Goal: Task Accomplishment & Management: Use online tool/utility

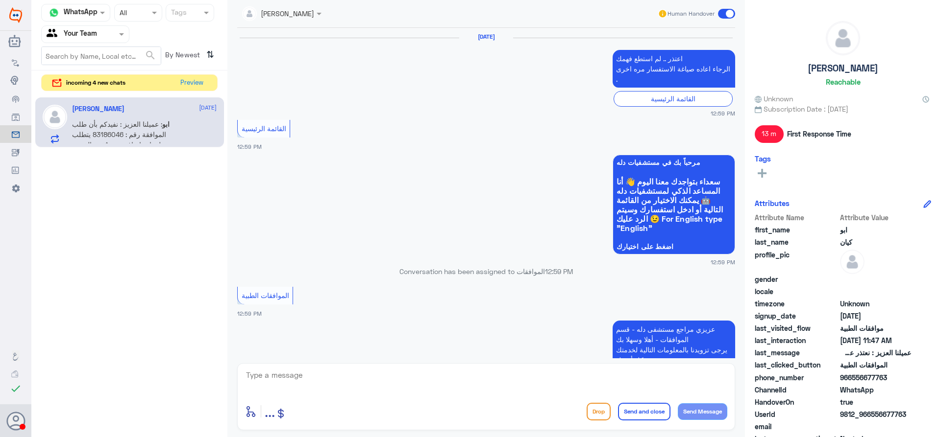
scroll to position [976, 0]
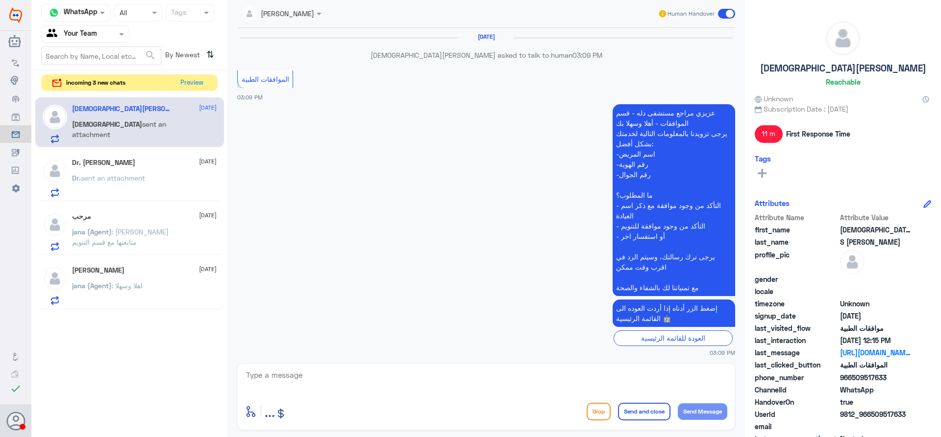
scroll to position [909, 0]
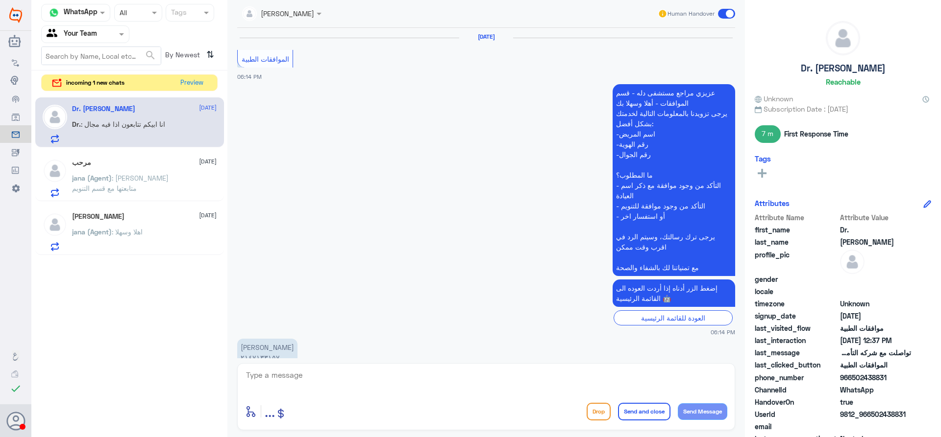
scroll to position [1013, 0]
